Goal: Transaction & Acquisition: Purchase product/service

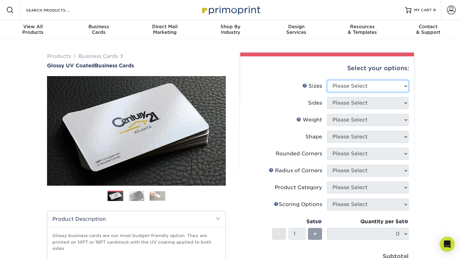
click at [346, 84] on select "Please Select 1.5" x 3.5" - Mini 1.75" x 3.5" - Mini 2" x 2" - Square 2" x 3" -…" at bounding box center [367, 86] width 81 height 12
select select "2.00x3.50"
click at [327, 80] on select "Please Select 1.5" x 3.5" - Mini 1.75" x 3.5" - Mini 2" x 2" - Square 2" x 3" -…" at bounding box center [367, 86] width 81 height 12
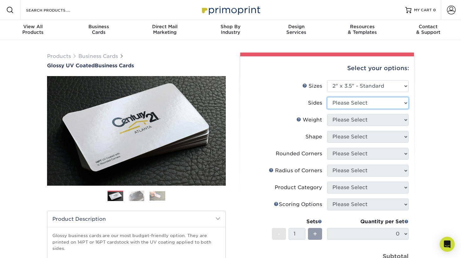
click at [352, 105] on select "Please Select Print Both Sides Print Front Only" at bounding box center [367, 103] width 81 height 12
select select "13abbda7-1d64-4f25-8bb2-c179b224825d"
click at [327, 97] on select "Please Select Print Both Sides Print Front Only" at bounding box center [367, 103] width 81 height 12
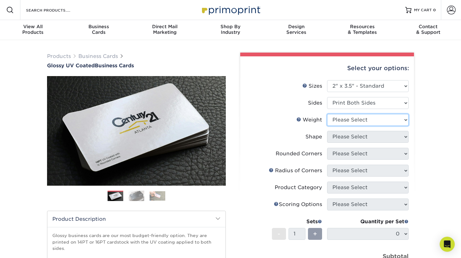
click at [355, 121] on select "Please Select 16PT 14PT" at bounding box center [367, 120] width 81 height 12
click at [327, 114] on select "Please Select 16PT 14PT" at bounding box center [367, 120] width 81 height 12
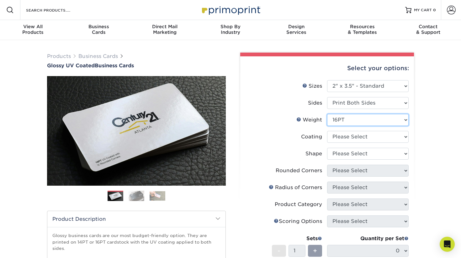
click at [355, 122] on select "Please Select 16PT 14PT" at bounding box center [367, 120] width 81 height 12
select select "14PT"
click at [327, 114] on select "Please Select 16PT 14PT" at bounding box center [367, 120] width 81 height 12
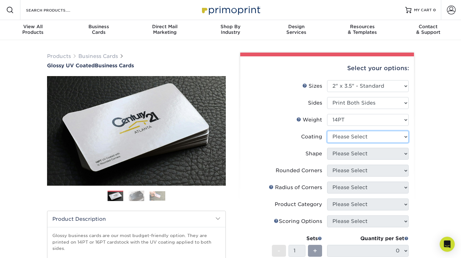
click at [350, 139] on select at bounding box center [367, 137] width 81 height 12
click at [327, 131] on select at bounding box center [367, 137] width 81 height 12
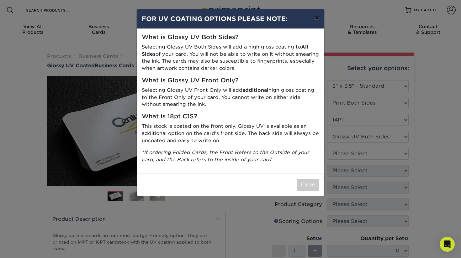
click at [318, 18] on button "×" at bounding box center [317, 18] width 14 height 18
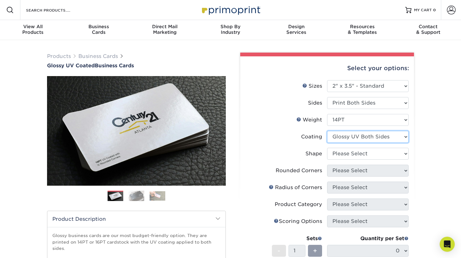
click at [366, 142] on select at bounding box center [367, 137] width 81 height 12
select select "1e8116af-acfc-44b1-83dc-8181aa338834"
click at [327, 131] on select at bounding box center [367, 137] width 81 height 12
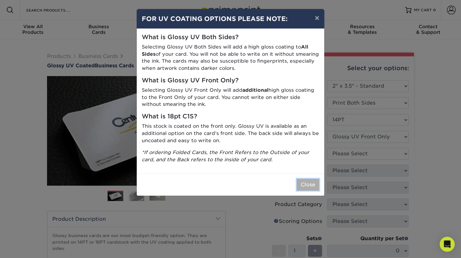
click at [307, 183] on button "Close" at bounding box center [307, 185] width 23 height 12
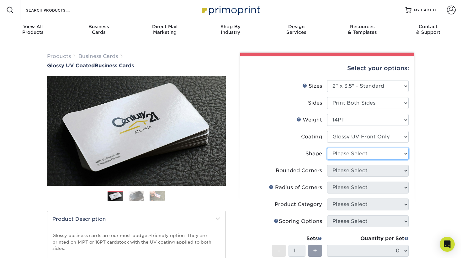
click at [355, 154] on select "Please Select Standard" at bounding box center [367, 154] width 81 height 12
click at [327, 148] on select "Please Select Standard" at bounding box center [367, 154] width 81 height 12
click at [355, 154] on select "Please Select Standard" at bounding box center [367, 154] width 81 height 12
select select "standard"
click at [327, 148] on select "Please Select Standard" at bounding box center [367, 154] width 81 height 12
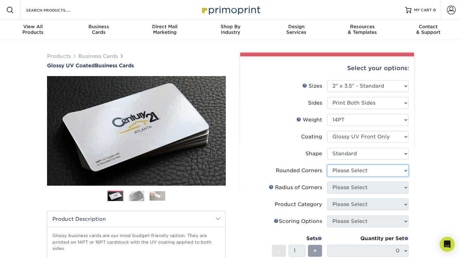
click at [353, 166] on select "Please Select Yes - Round 2 Corners Yes - Round 4 Corners No" at bounding box center [367, 171] width 81 height 12
select select "0"
click at [327, 165] on select "Please Select Yes - Round 2 Corners Yes - Round 4 Corners No" at bounding box center [367, 171] width 81 height 12
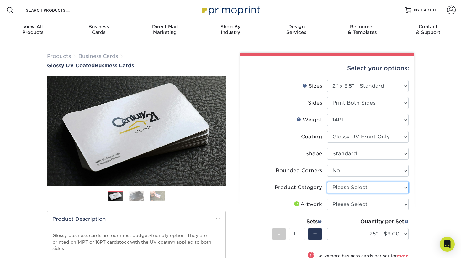
click at [347, 190] on select "Please Select Business Cards" at bounding box center [367, 188] width 81 height 12
select select "3b5148f1-0588-4f88-a218-97bcfdce65c1"
click at [327, 182] on select "Please Select Business Cards" at bounding box center [367, 188] width 81 height 12
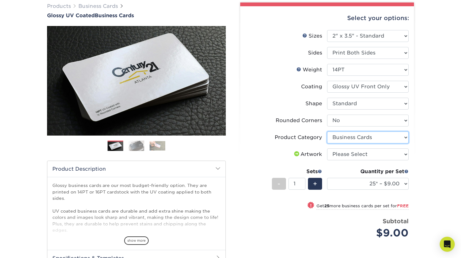
scroll to position [66, 0]
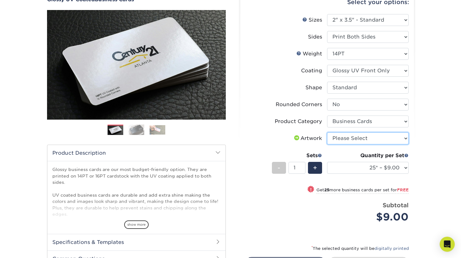
click at [361, 136] on select "Please Select I will upload files I need a design - $100" at bounding box center [367, 139] width 81 height 12
select select "upload"
click at [327, 133] on select "Please Select I will upload files I need a design - $100" at bounding box center [367, 139] width 81 height 12
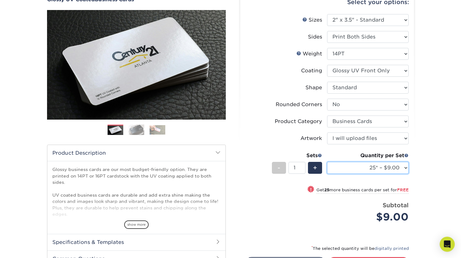
click at [358, 167] on select "25* – $9.00 50* – $9.00 100* – $9.00 250* – $17.00 500 – $33.00 1000 – $42.00 2…" at bounding box center [367, 168] width 81 height 12
select select "1000 – $42.00"
click at [327, 162] on select "25* – $9.00 50* – $9.00 100* – $9.00 250* – $17.00 500 – $33.00 1000 – $42.00 2…" at bounding box center [367, 168] width 81 height 12
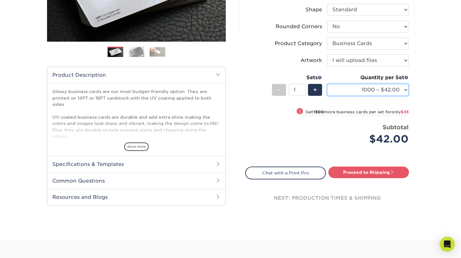
scroll to position [154, 0]
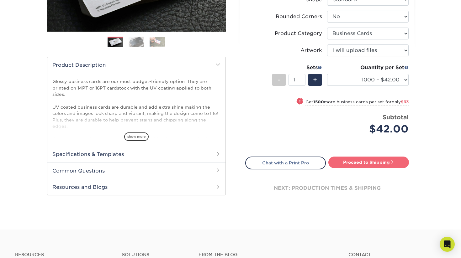
click at [341, 167] on link "Proceed to Shipping" at bounding box center [368, 162] width 81 height 11
type input "Set 1"
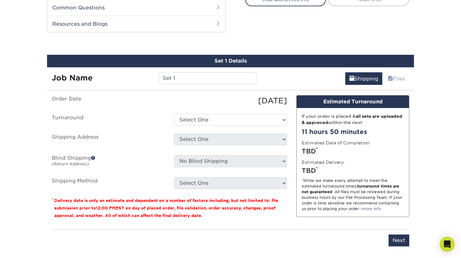
scroll to position [328, 0]
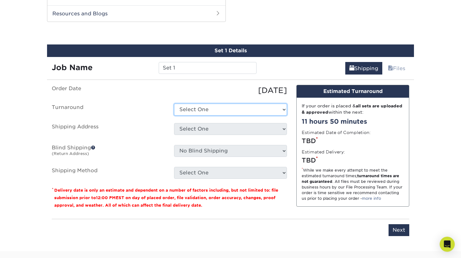
click at [232, 108] on select "Select One 2-4 Business Days 2 Day Next Business Day" at bounding box center [230, 110] width 113 height 12
select select "4ec78deb-be4f-42c8-87f5-e41bd7020b1d"
click at [174, 104] on select "Select One 2-4 Business Days 2 Day Next Business Day" at bounding box center [230, 110] width 113 height 12
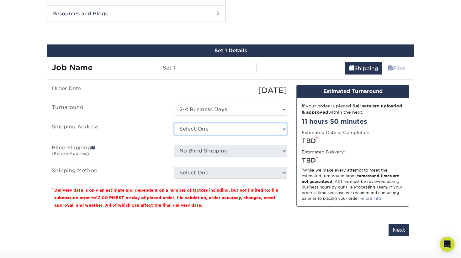
click at [226, 124] on select "Select One + Add New Address - Login" at bounding box center [230, 129] width 113 height 12
select select "newaddress"
click at [174, 123] on select "Select One + Add New Address - Login" at bounding box center [230, 129] width 113 height 12
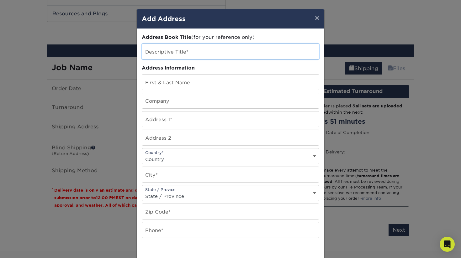
click at [229, 54] on input "text" at bounding box center [230, 51] width 177 height 15
type input "Home"
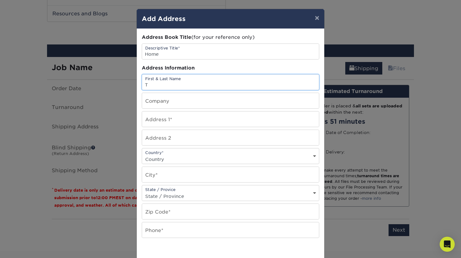
type input "[PERSON_NAME]"
type input "[STREET_ADDRESS][PERSON_NAME]"
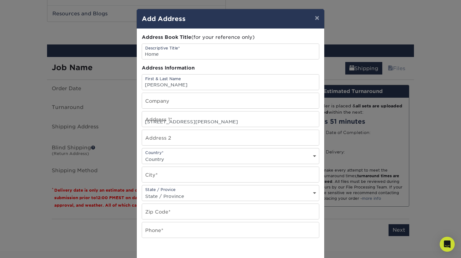
select select "US"
type input "Torrance"
select select "CA"
type input "90501"
type input "3109388845"
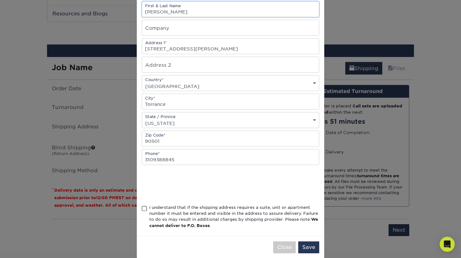
scroll to position [74, 0]
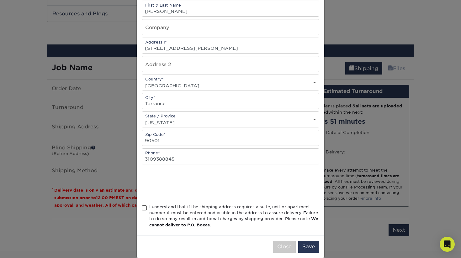
click at [144, 206] on span at bounding box center [144, 208] width 5 height 6
click at [0, 0] on input "I understand that if the shipping address requires a suite, unit or apartment n…" at bounding box center [0, 0] width 0 height 0
click at [312, 249] on button "Save" at bounding box center [308, 247] width 21 height 12
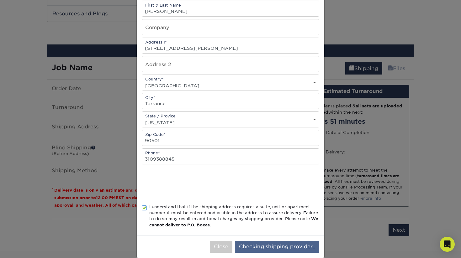
scroll to position [0, 0]
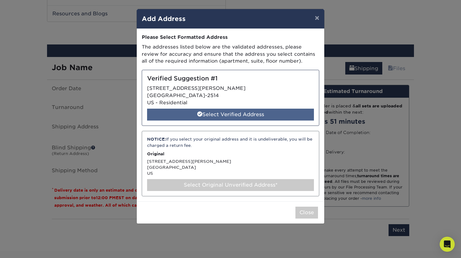
click at [266, 116] on div "Select Verified Address" at bounding box center [230, 115] width 167 height 12
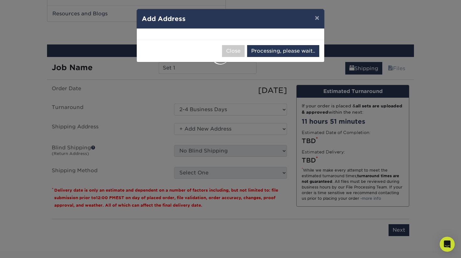
select select "286284"
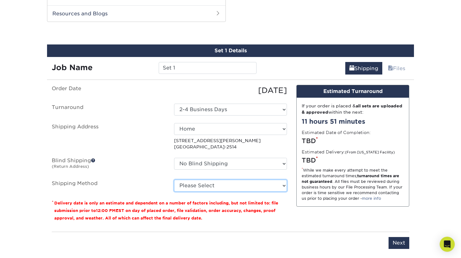
click at [196, 189] on select "Please Select Ground Shipping (+$8.96) 3 Day Shipping Service (+$20.06) 2 Day A…" at bounding box center [230, 186] width 113 height 12
select select "03"
click at [174, 180] on select "Please Select Ground Shipping (+$8.96) 3 Day Shipping Service (+$20.06) 2 Day A…" at bounding box center [230, 186] width 113 height 12
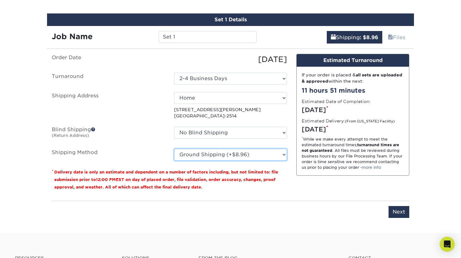
scroll to position [363, 0]
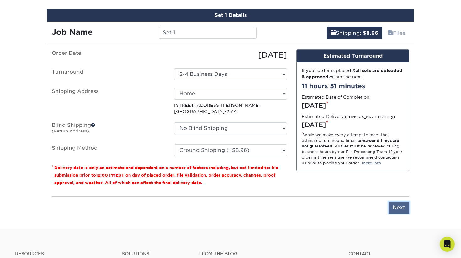
click at [396, 206] on input "Next" at bounding box center [398, 208] width 21 height 12
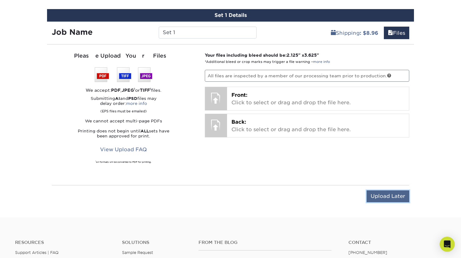
click at [384, 195] on input "Upload Later" at bounding box center [387, 196] width 43 height 12
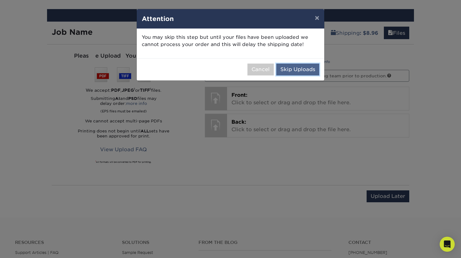
click at [292, 68] on button "Skip Uploads" at bounding box center [297, 70] width 43 height 12
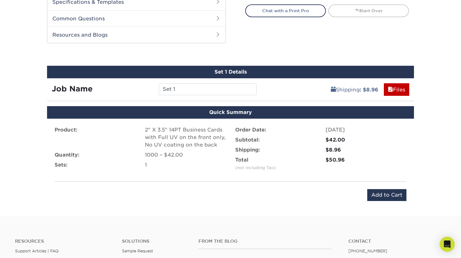
scroll to position [307, 0]
